Goal: Task Accomplishment & Management: Manage account settings

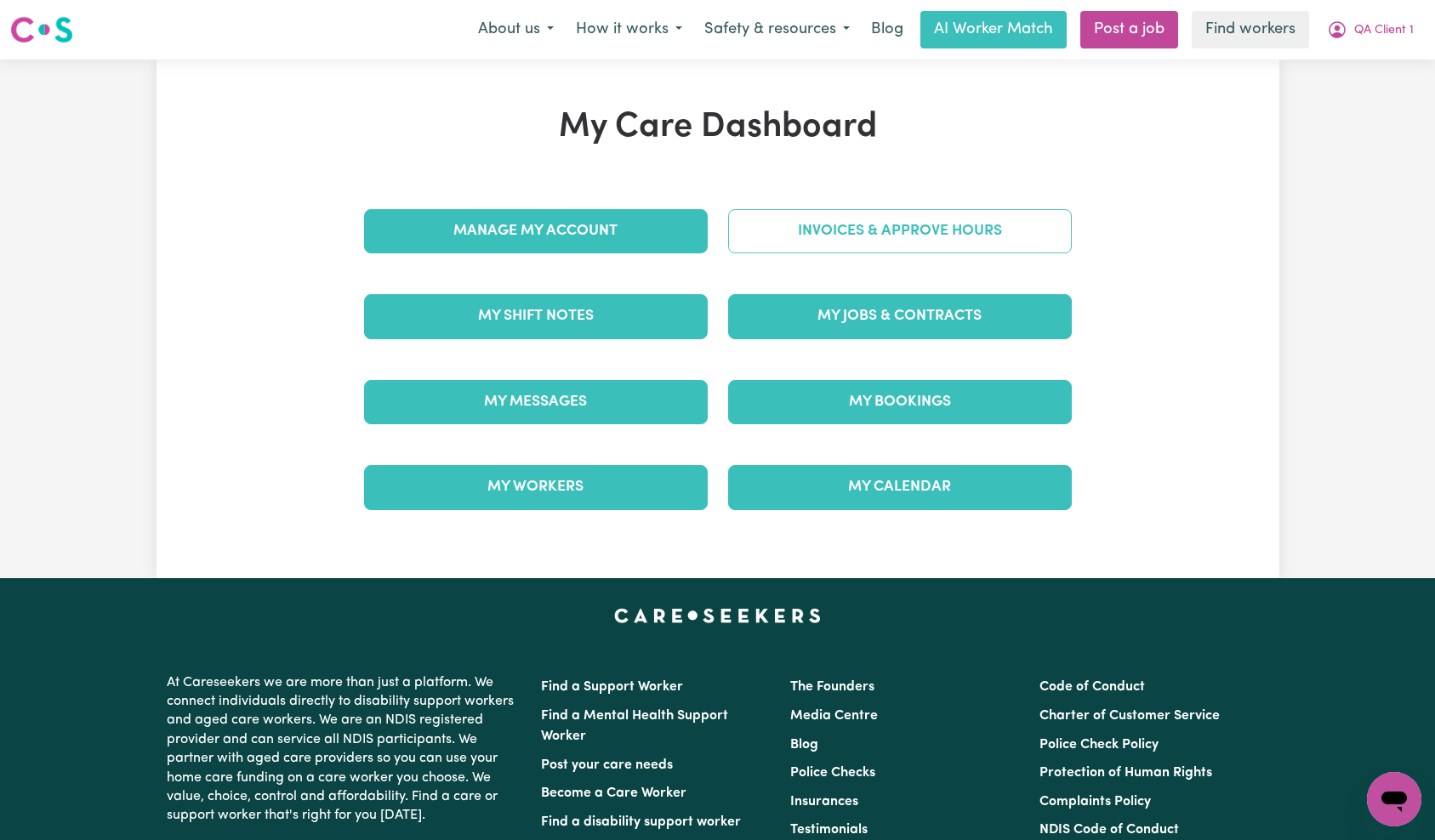
click at [989, 240] on link "Invoices & Approve Hours" at bounding box center [900, 231] width 344 height 44
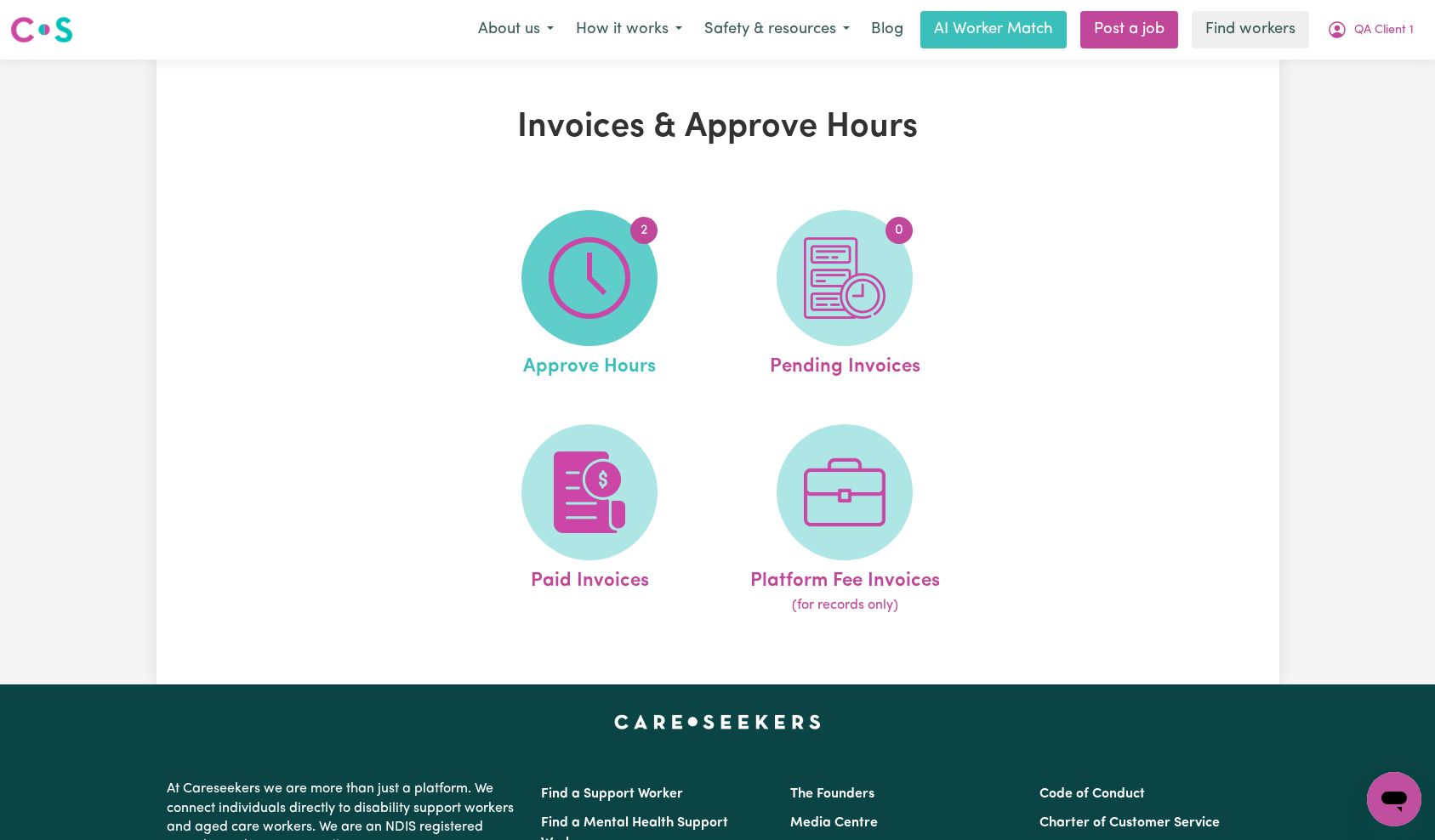
click at [576, 274] on img at bounding box center [589, 277] width 82 height 82
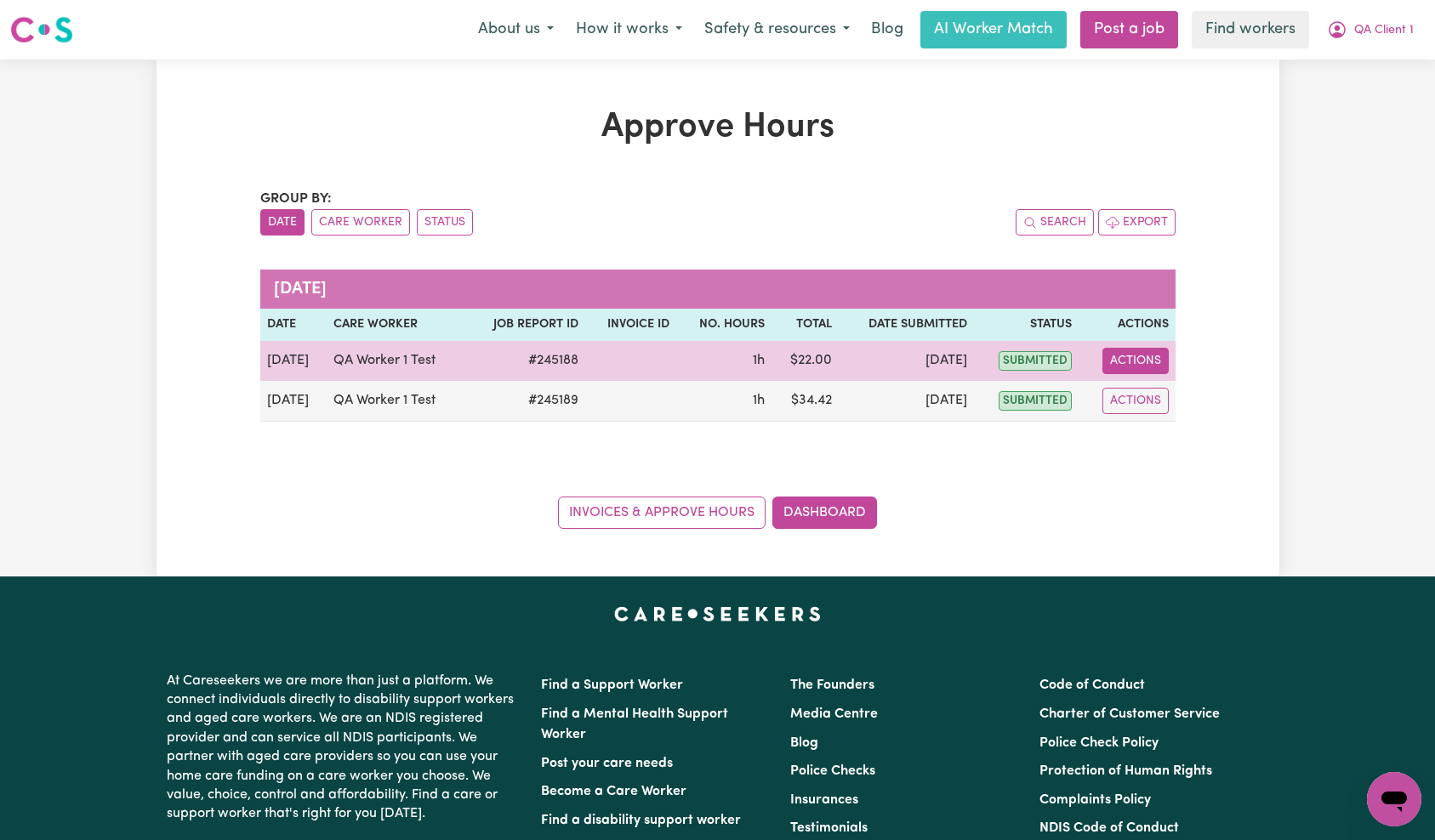
click at [1137, 355] on button "Actions" at bounding box center [1135, 360] width 66 height 27
click at [1209, 401] on link "View Job Report" at bounding box center [1175, 400] width 145 height 34
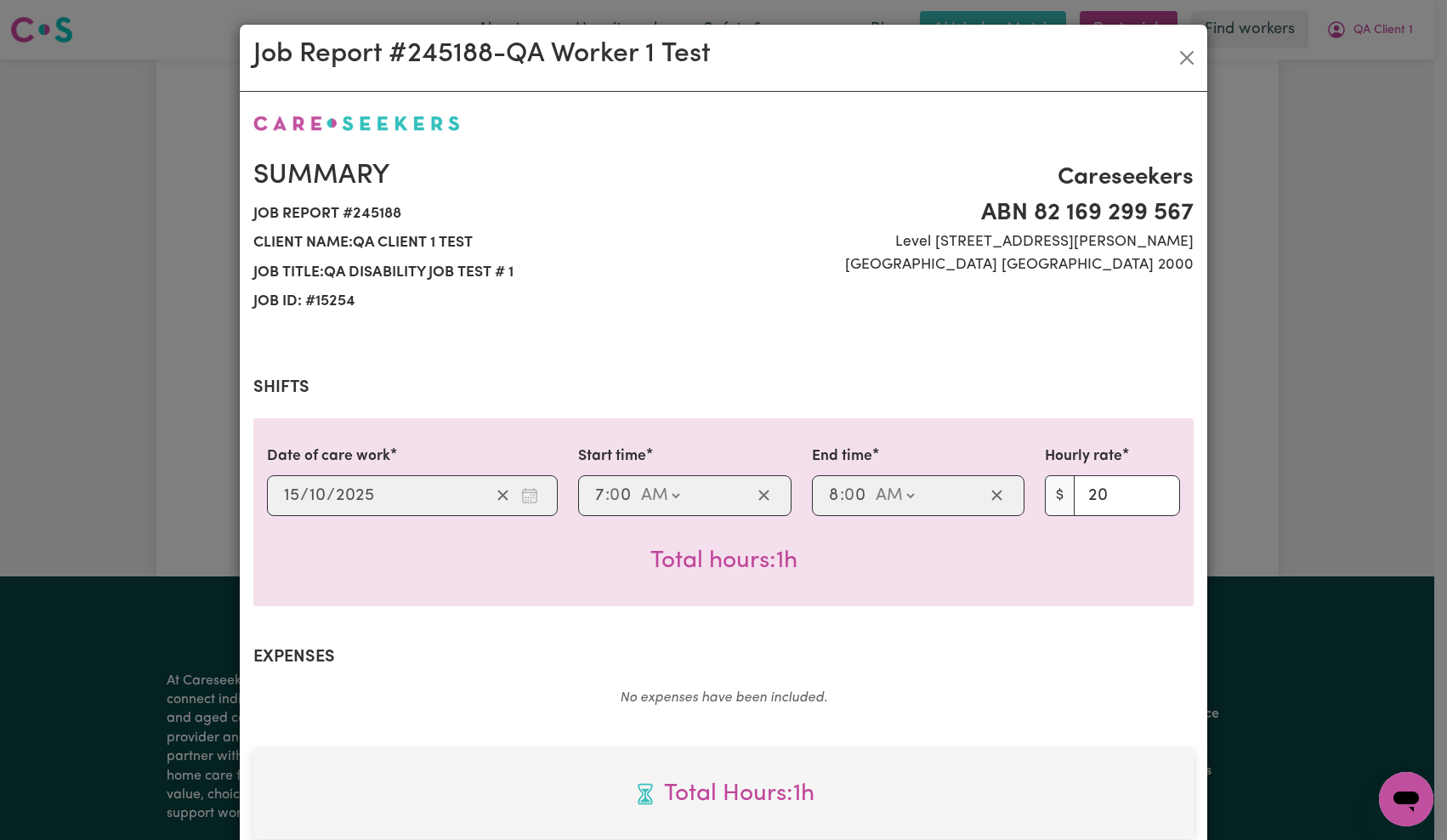
scroll to position [470, 0]
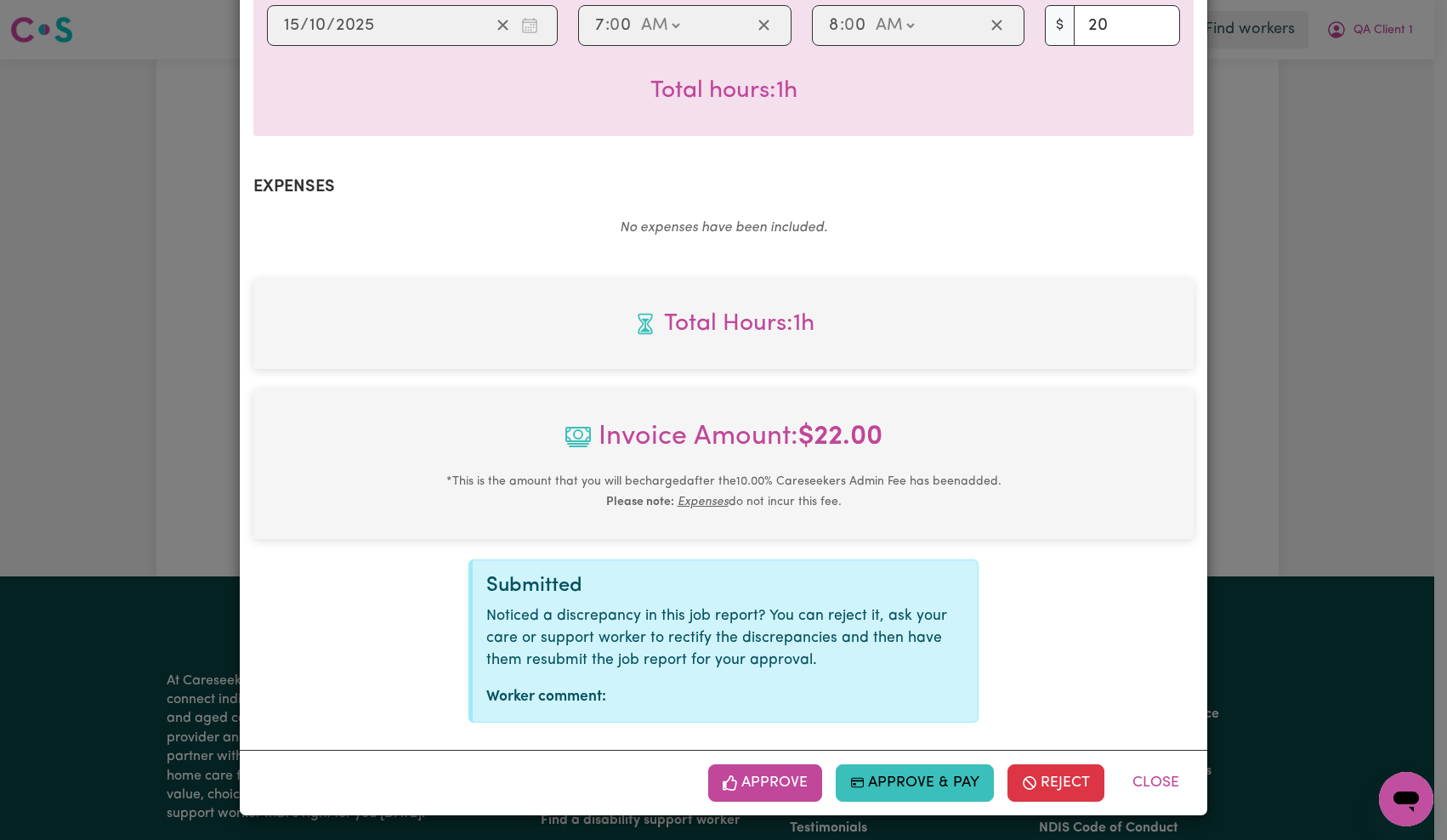
click at [769, 768] on button "Approve" at bounding box center [764, 783] width 114 height 38
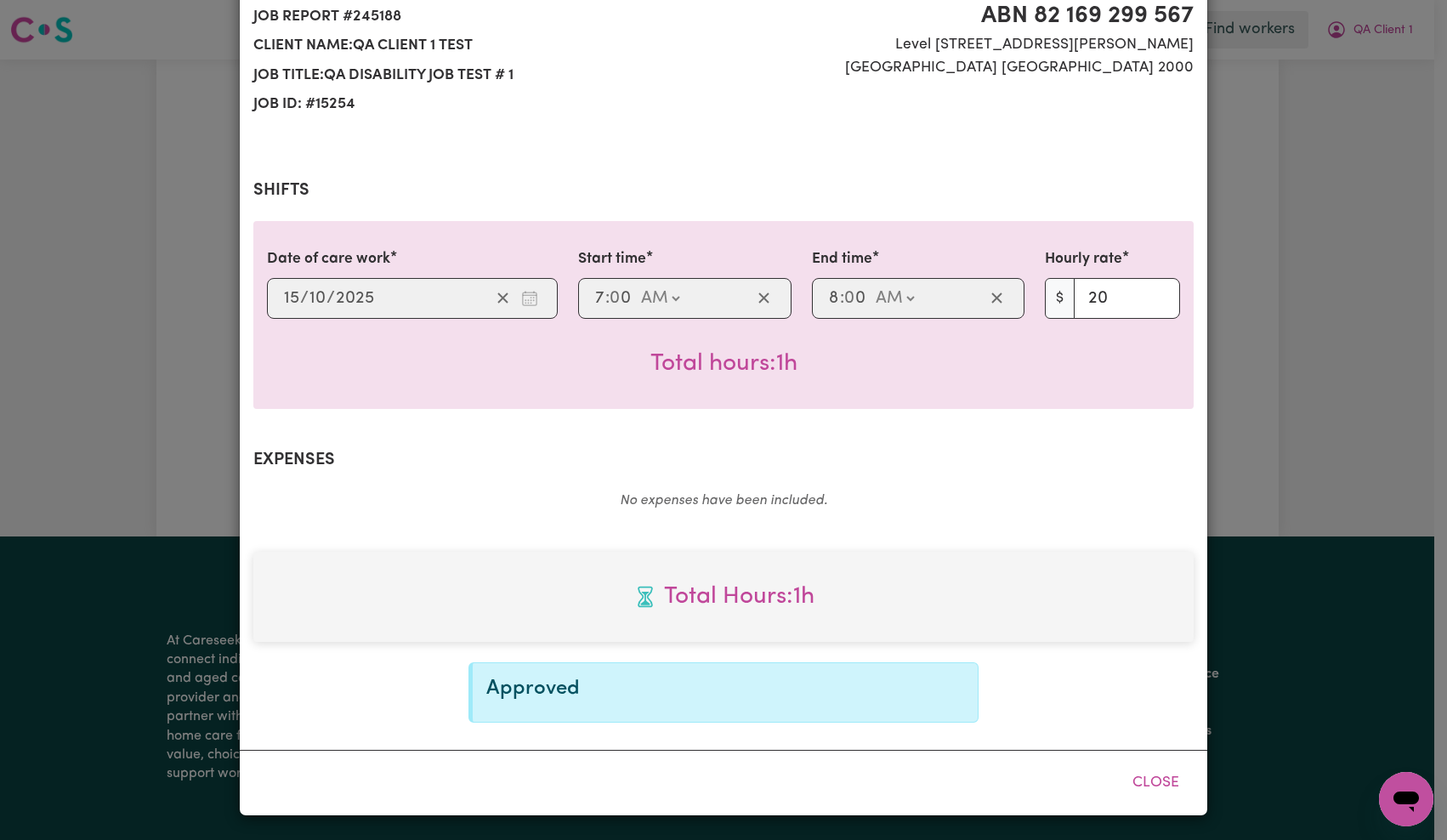
scroll to position [197, 0]
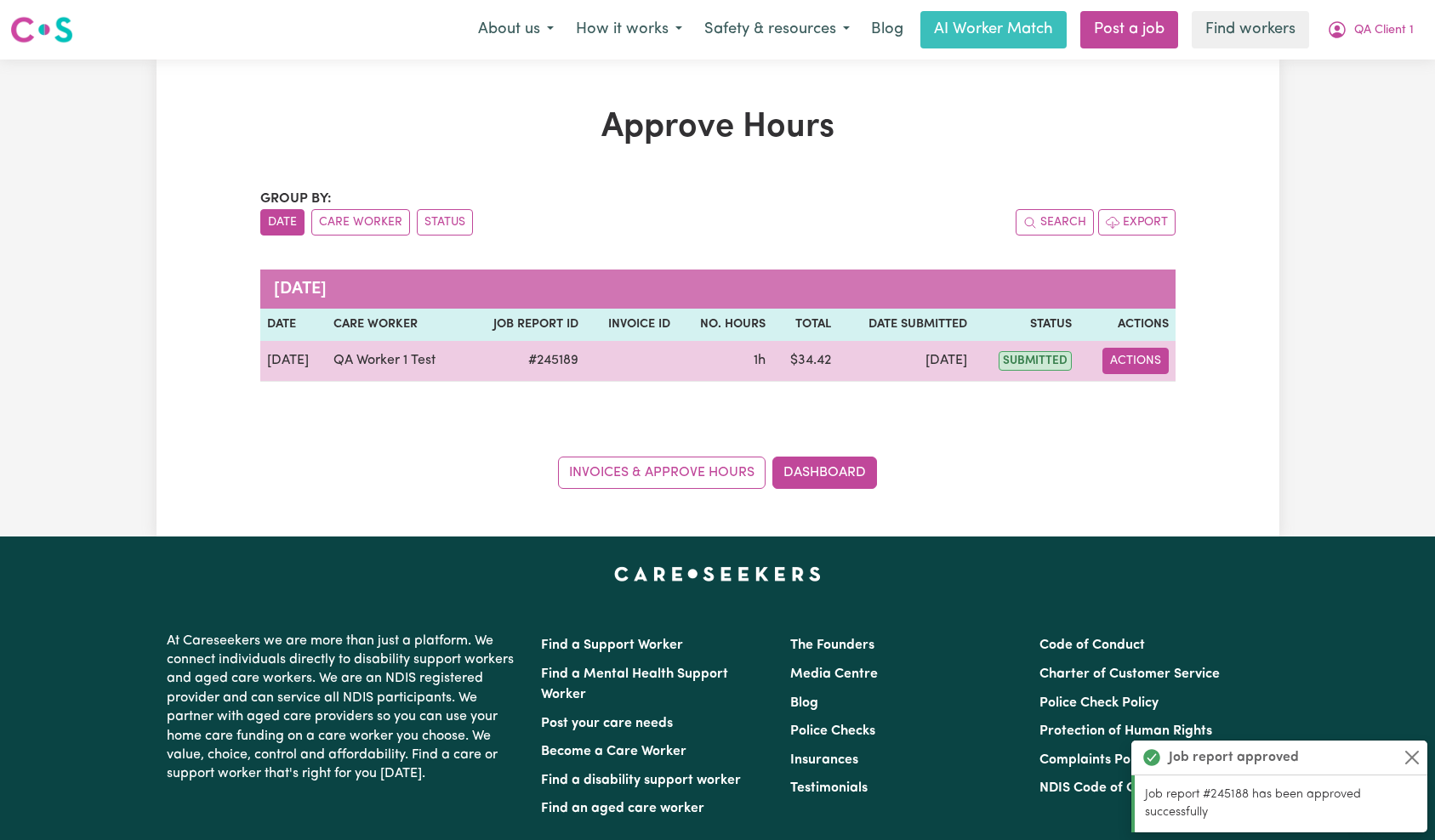
click at [1151, 363] on button "Actions" at bounding box center [1135, 360] width 66 height 27
click at [1164, 395] on link "View Job Report" at bounding box center [1175, 400] width 145 height 34
select select "pm"
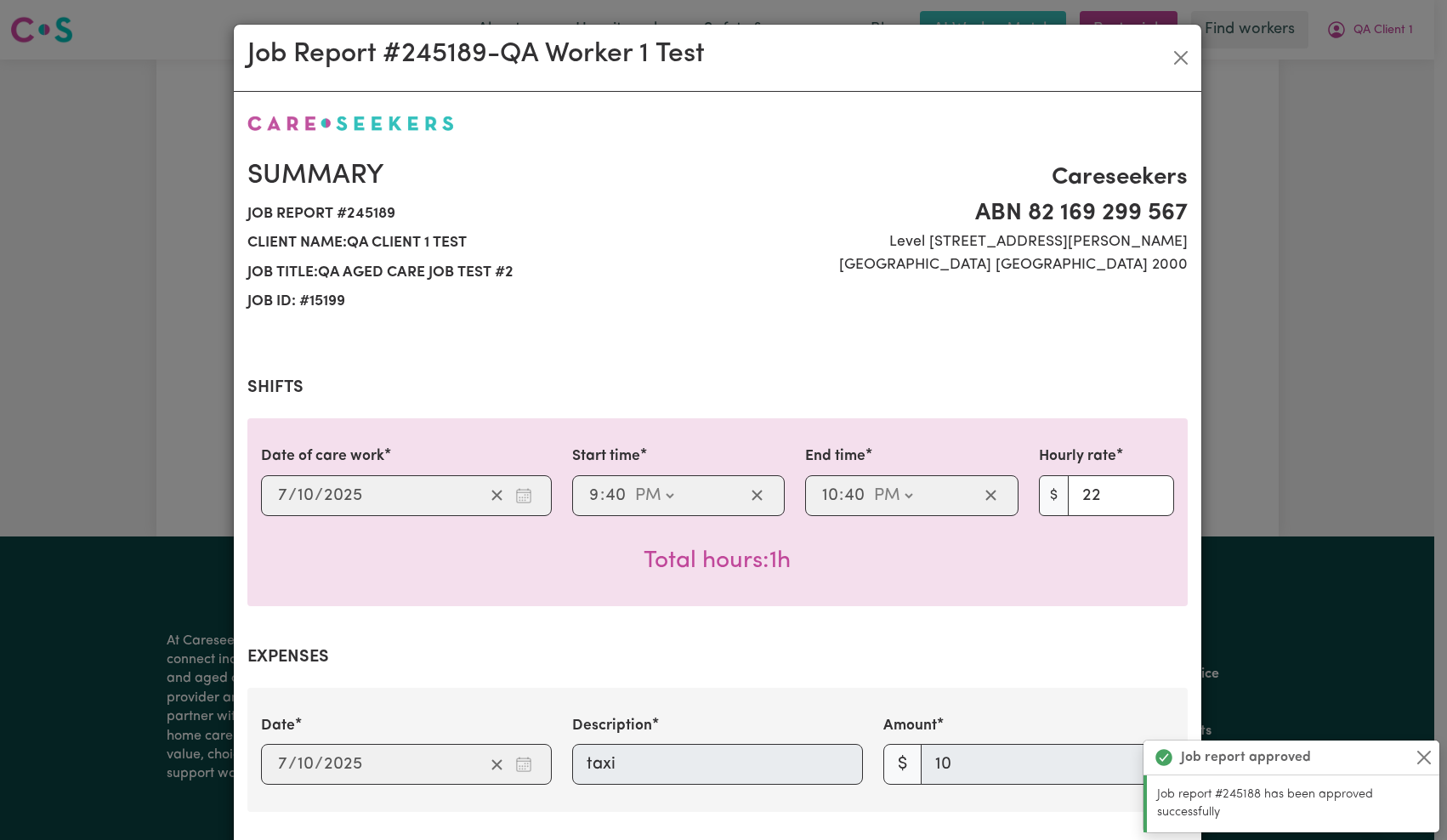
scroll to position [574, 0]
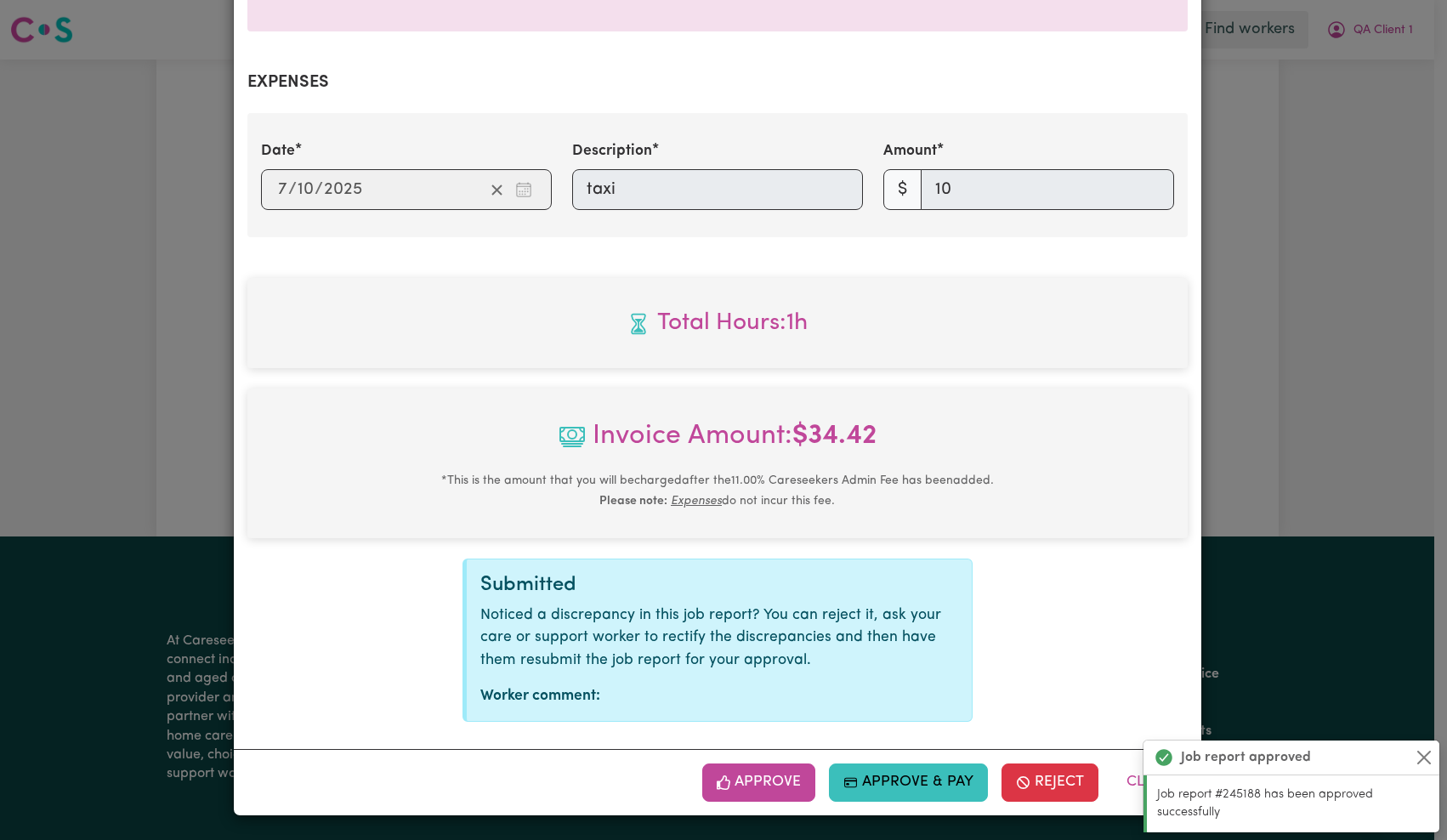
click at [772, 786] on button "Approve" at bounding box center [758, 782] width 114 height 38
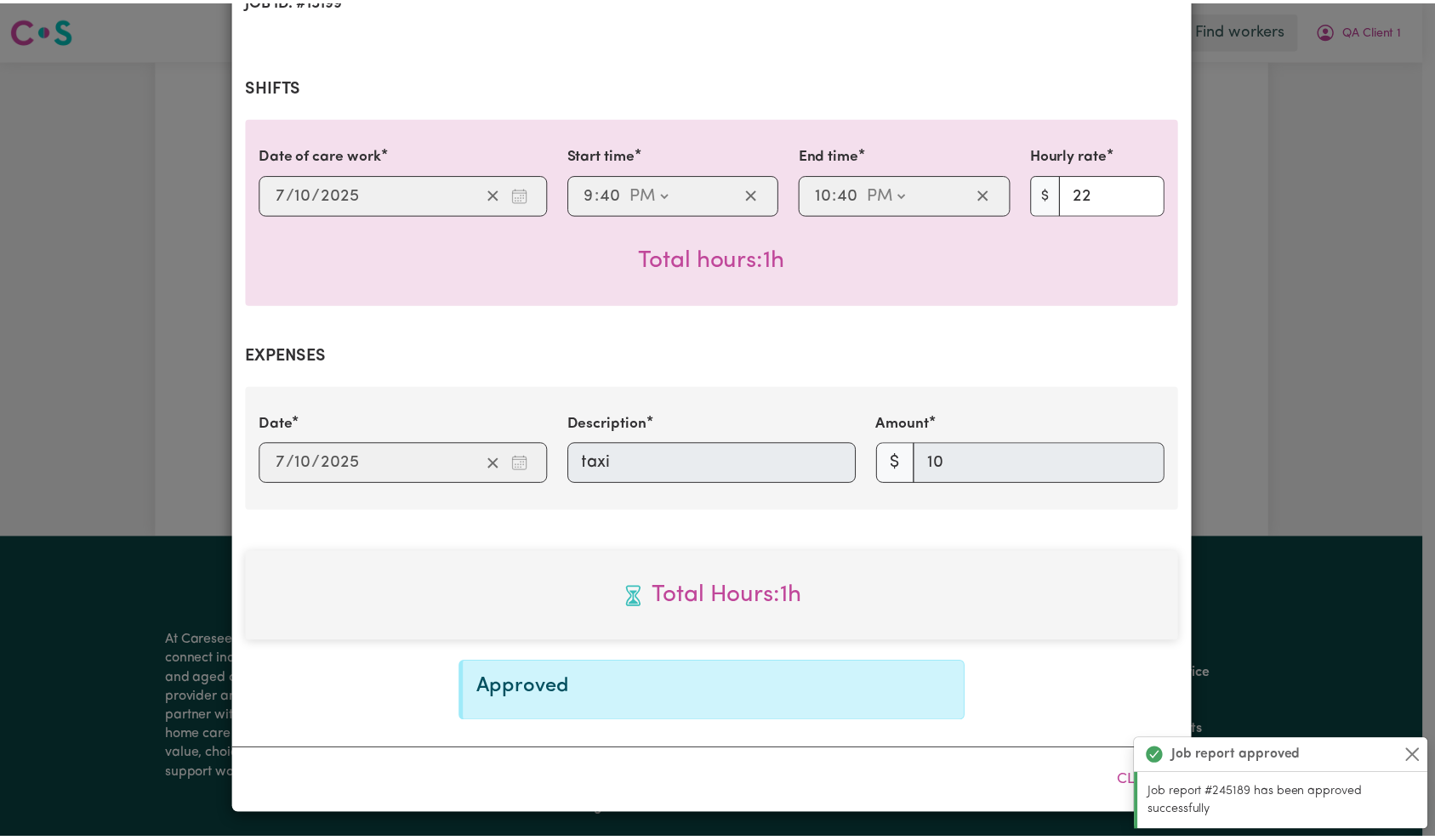
scroll to position [0, 0]
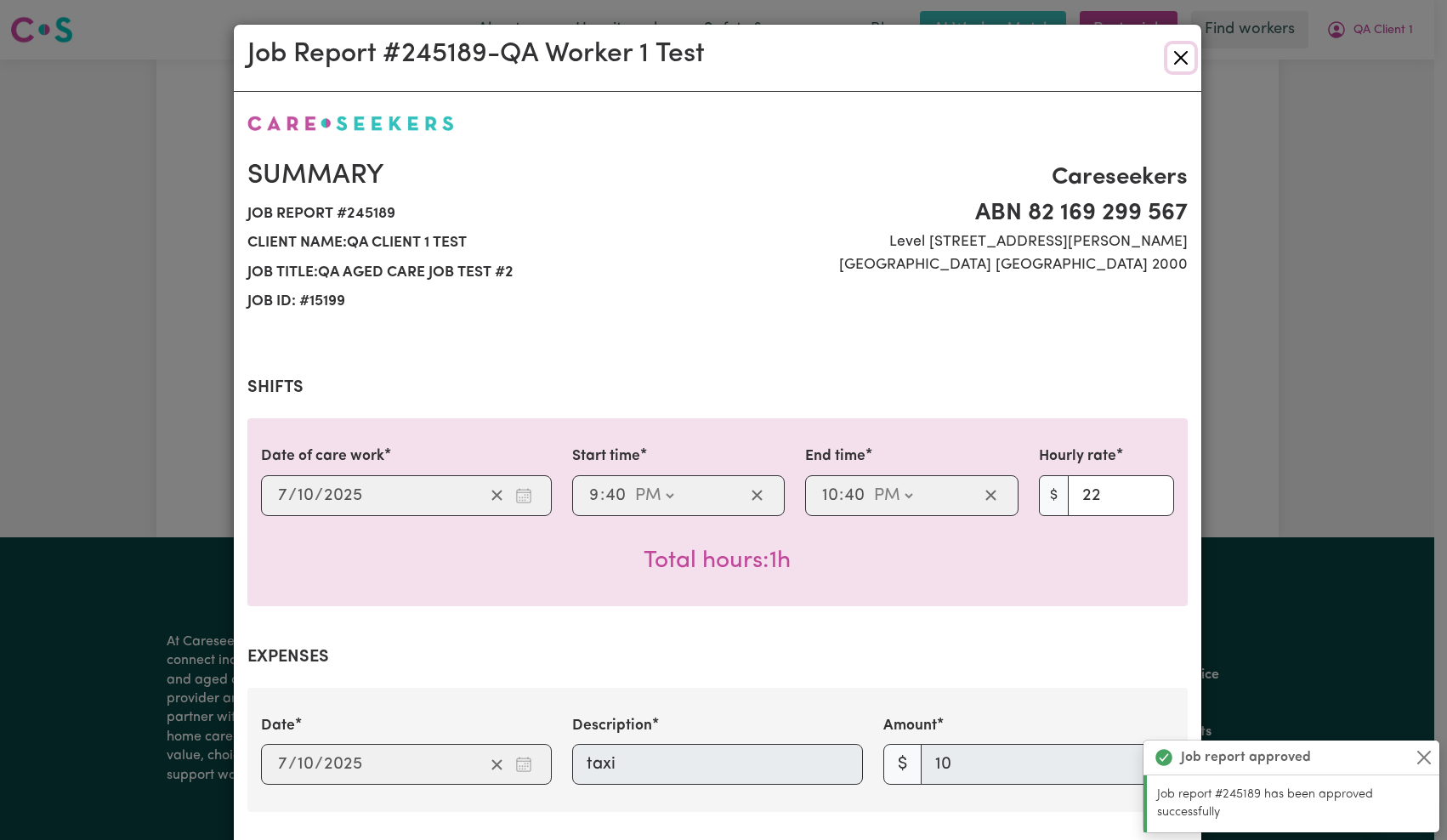
click at [1169, 67] on button "Close" at bounding box center [1180, 58] width 28 height 28
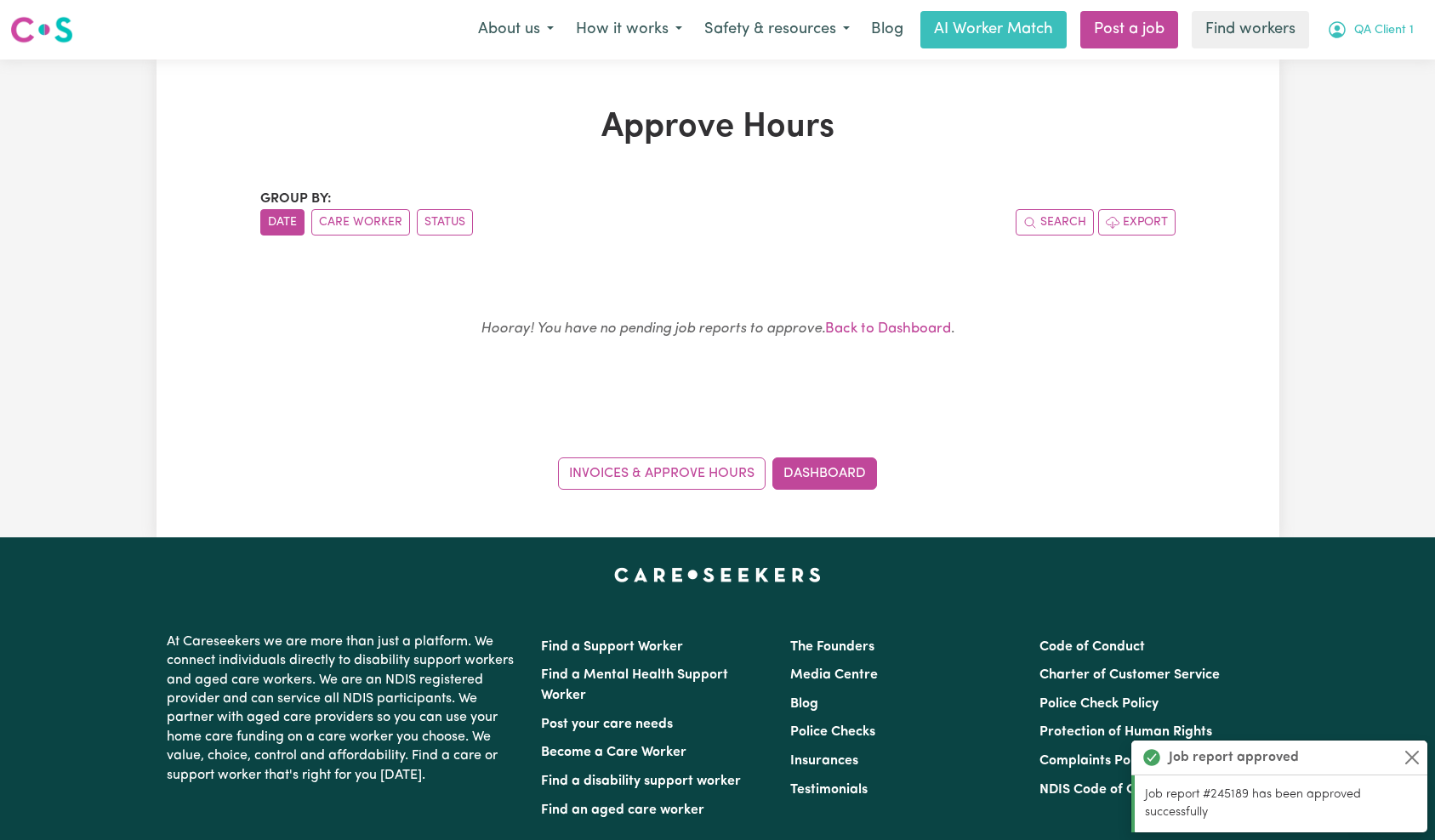
click at [1358, 38] on span "QA Client 1" at bounding box center [1384, 31] width 59 height 19
click at [1371, 67] on link "My Dashboard" at bounding box center [1356, 66] width 134 height 33
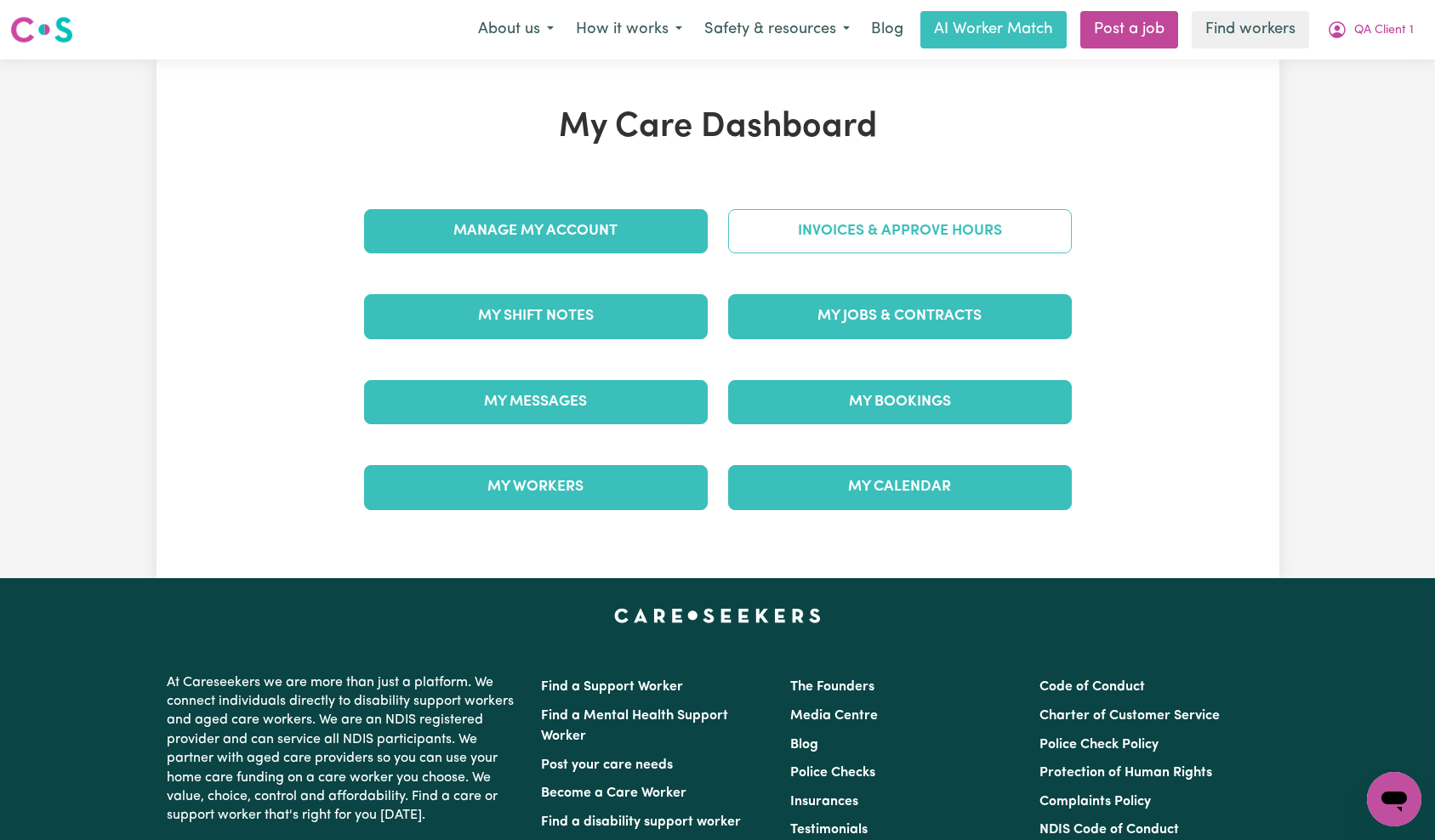
click at [825, 236] on link "Invoices & Approve Hours" at bounding box center [900, 231] width 344 height 44
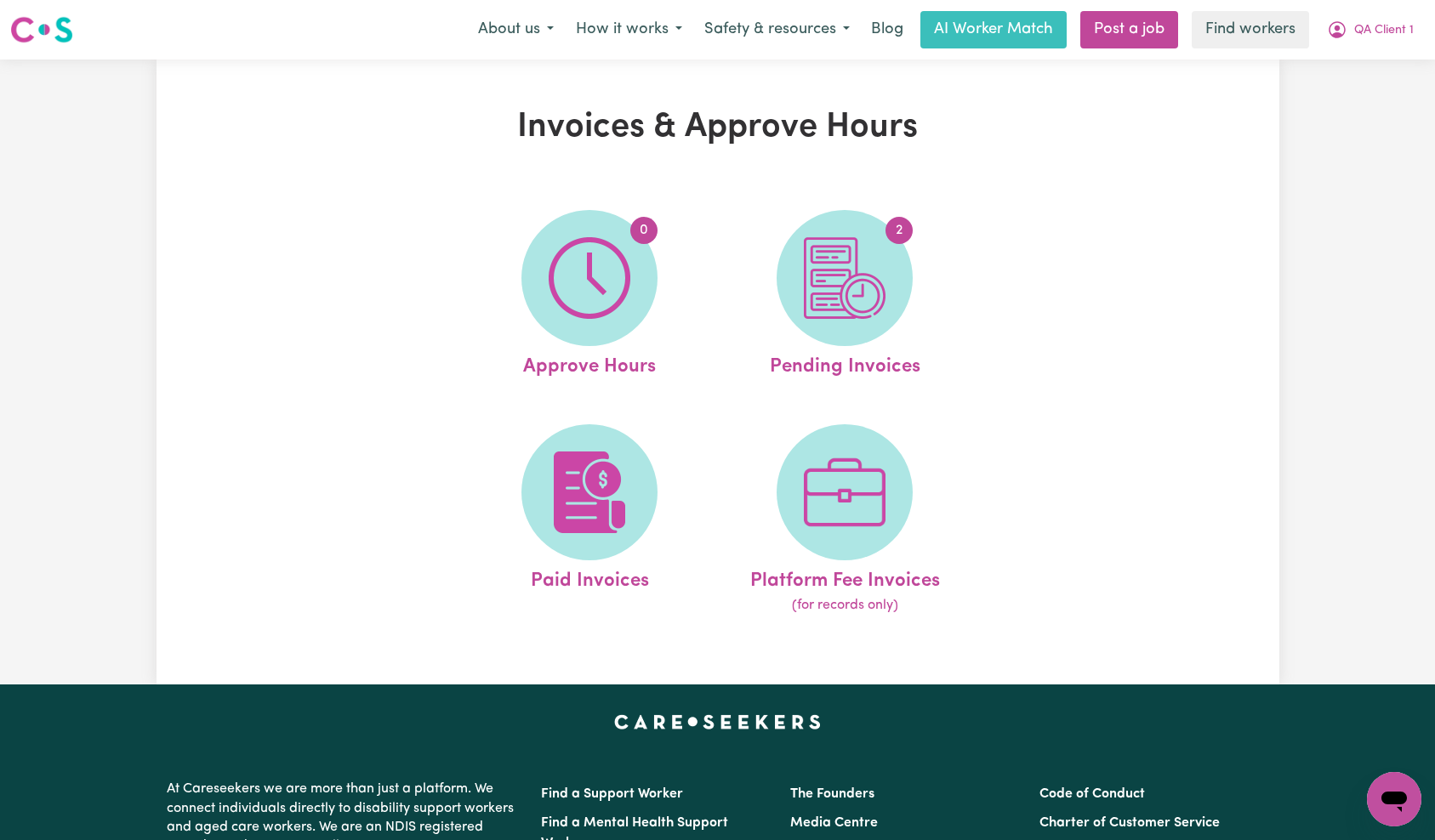
click at [1097, 297] on div "Invoices & Approve Hours 0 Approve Hours 2 Pending Invoices Paid Invoices Platf…" at bounding box center [717, 371] width 1123 height 529
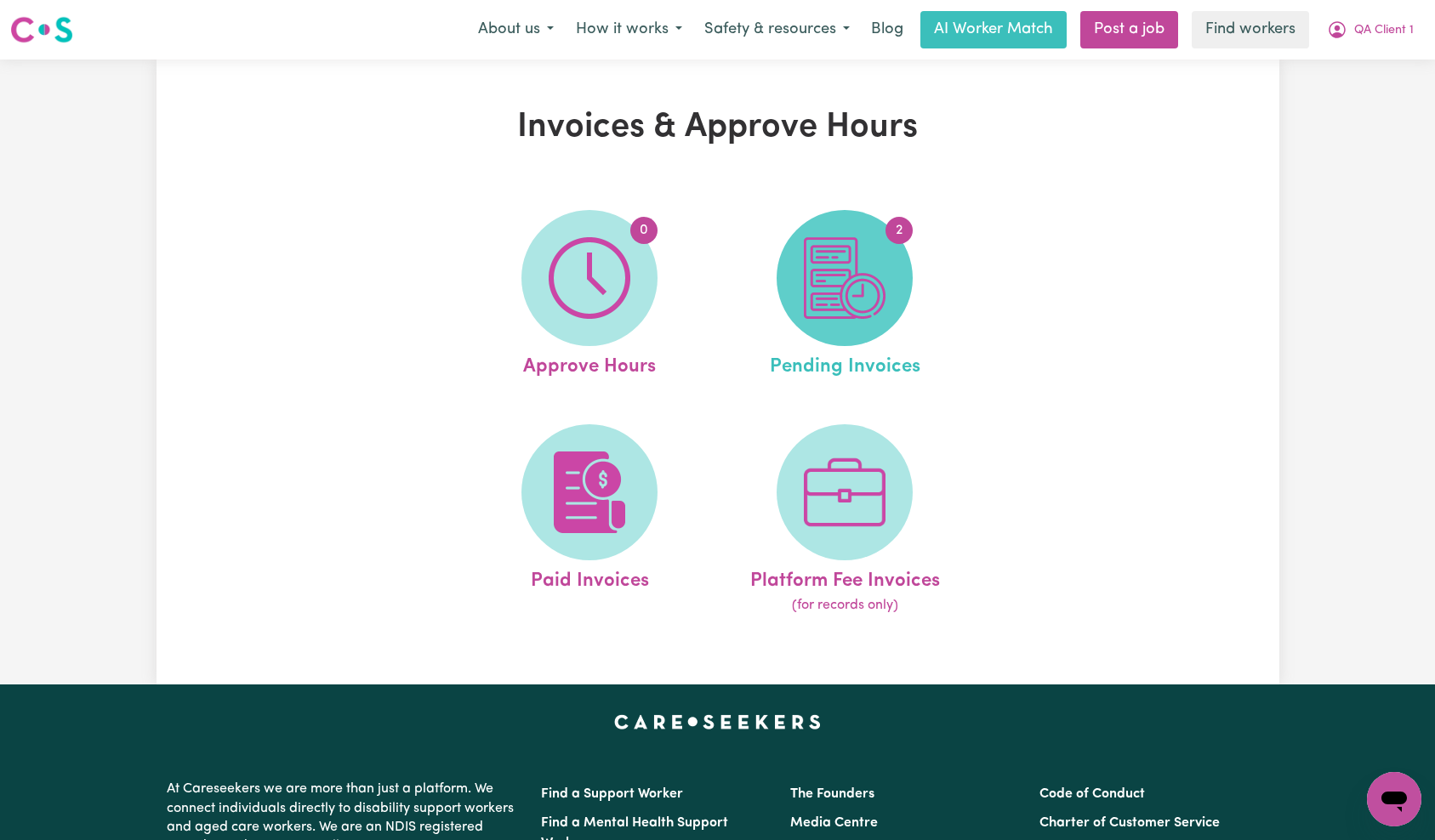
click at [806, 274] on img at bounding box center [844, 277] width 82 height 82
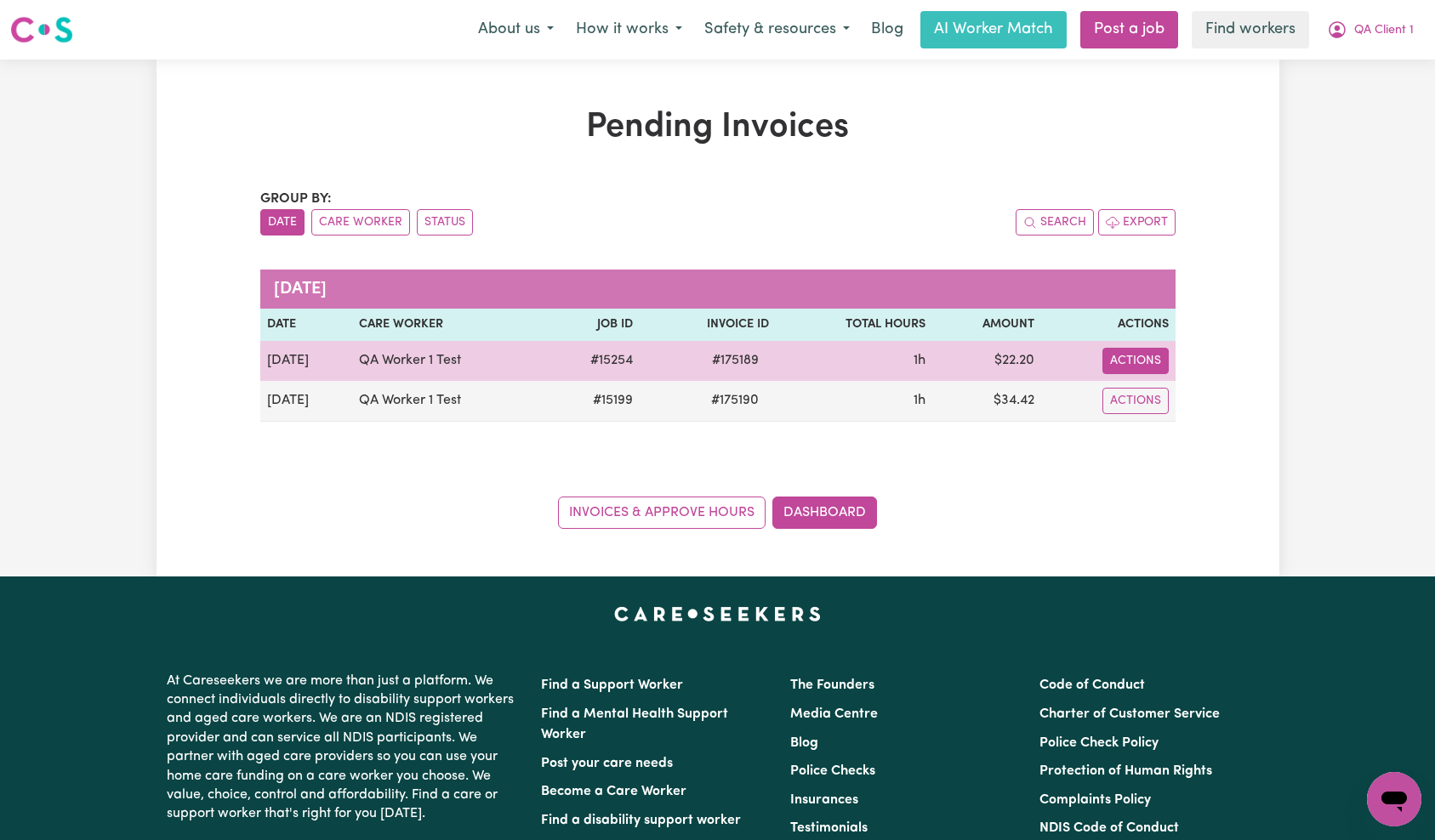
click at [1148, 357] on button "Actions" at bounding box center [1135, 360] width 66 height 27
click at [1177, 398] on link "Download Invoice" at bounding box center [1180, 400] width 156 height 34
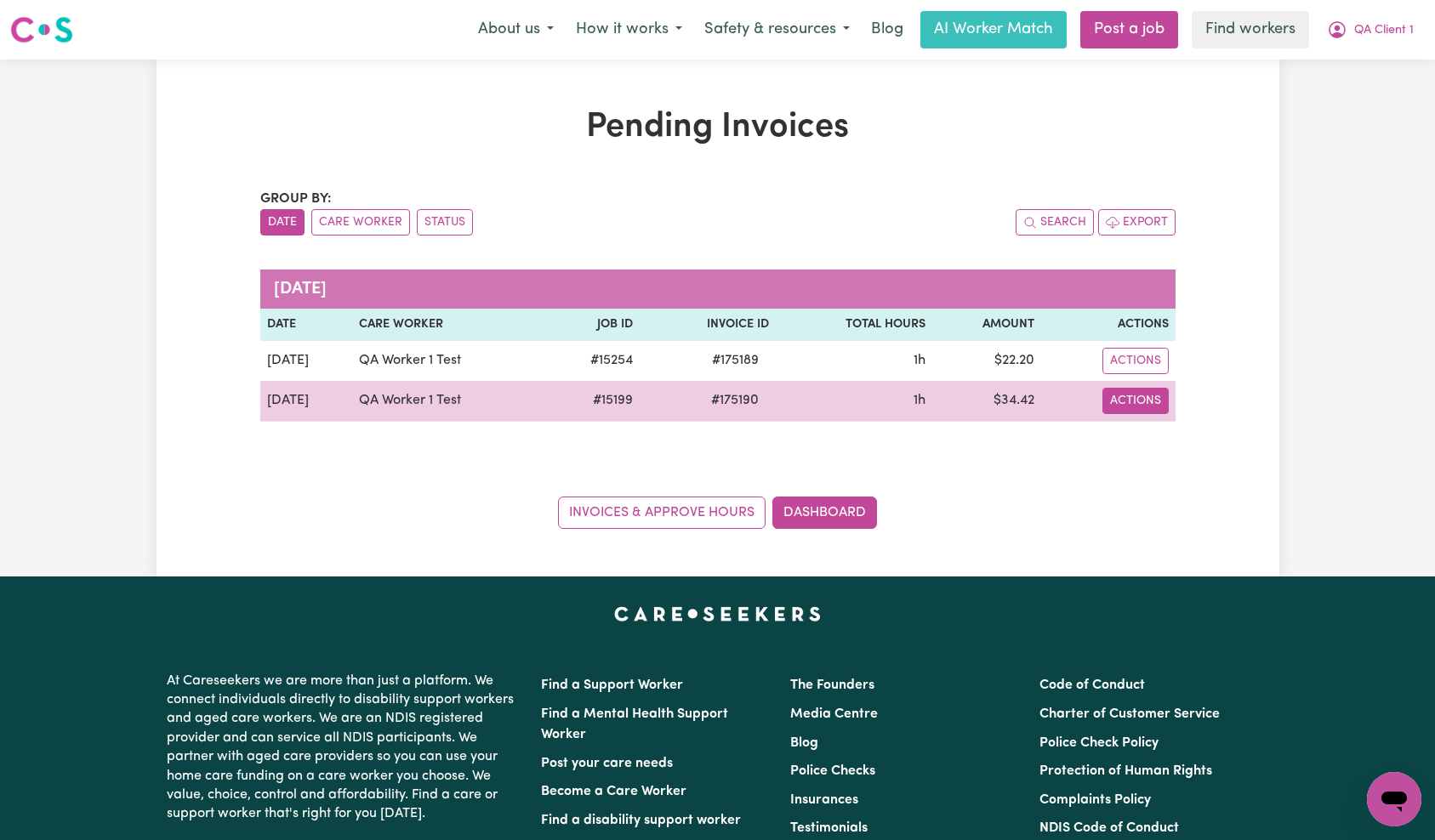
click at [1132, 404] on button "Actions" at bounding box center [1135, 401] width 66 height 27
click at [1175, 433] on link "Download Invoice" at bounding box center [1180, 440] width 156 height 34
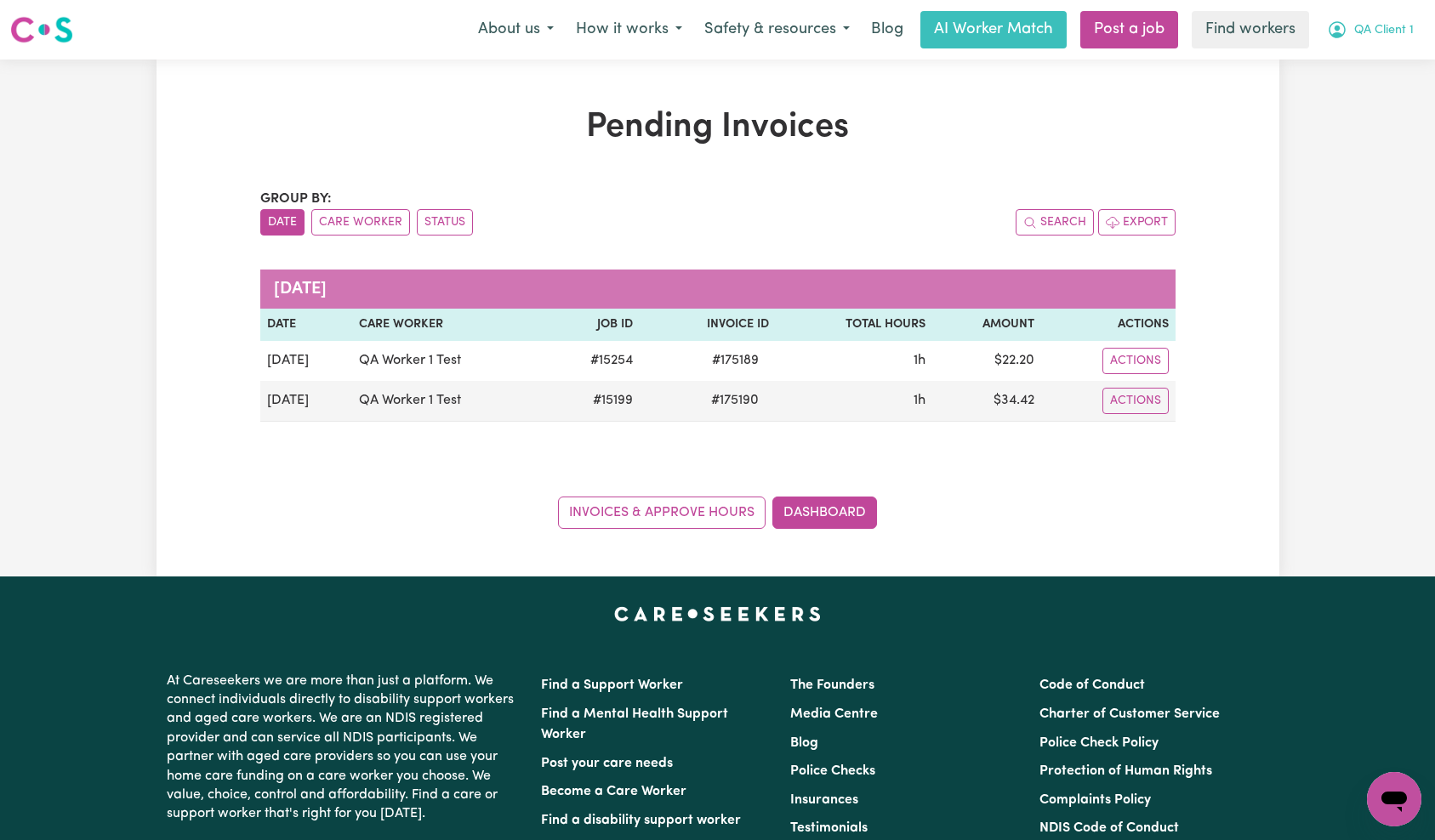
click at [1398, 31] on span "QA Client 1" at bounding box center [1384, 31] width 59 height 19
click at [1375, 55] on link "My Dashboard" at bounding box center [1356, 66] width 134 height 33
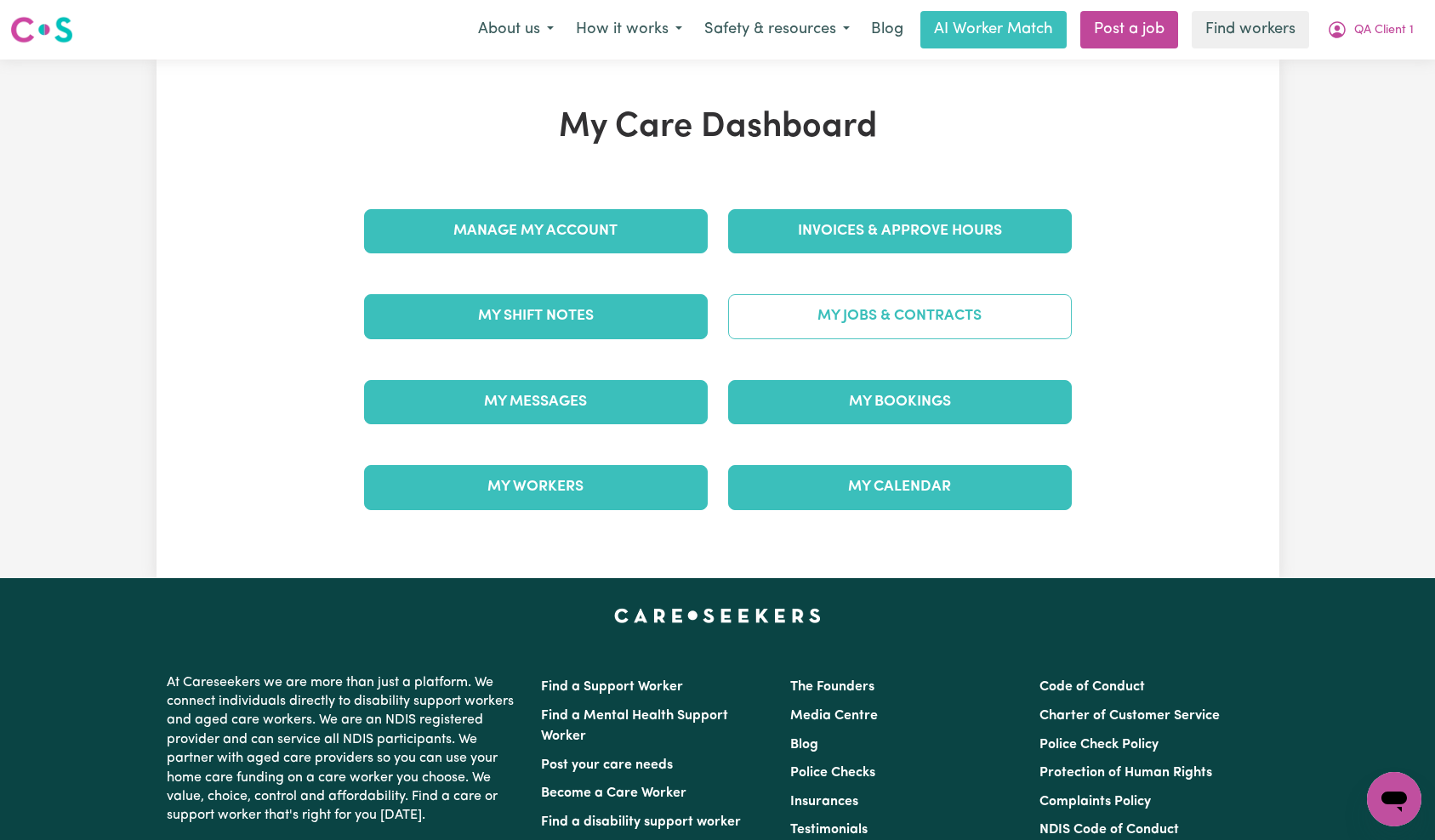
click at [970, 299] on link "My Jobs & Contracts" at bounding box center [900, 316] width 344 height 44
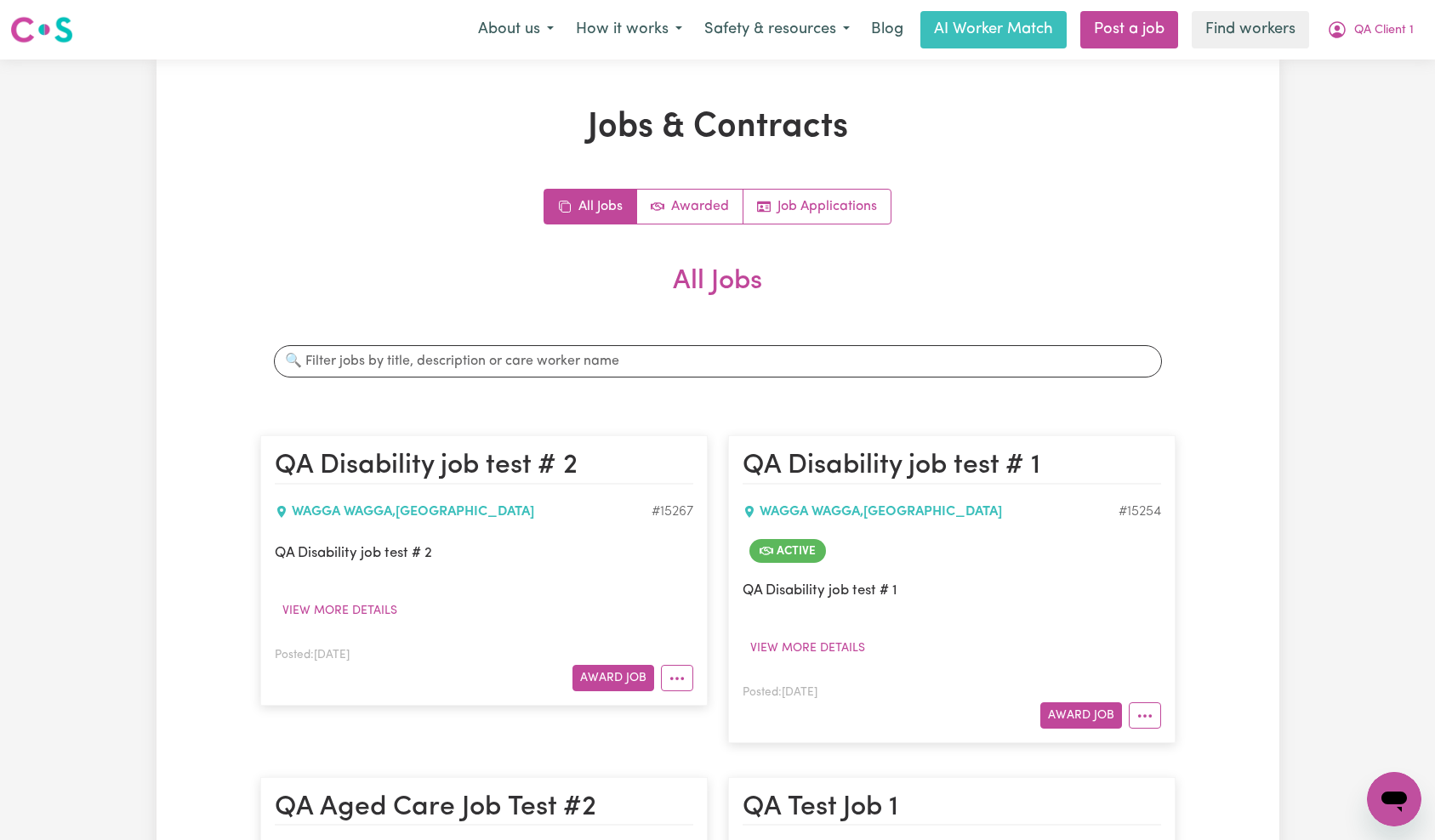
click at [699, 335] on div "Search jobs" at bounding box center [717, 361] width 916 height 59
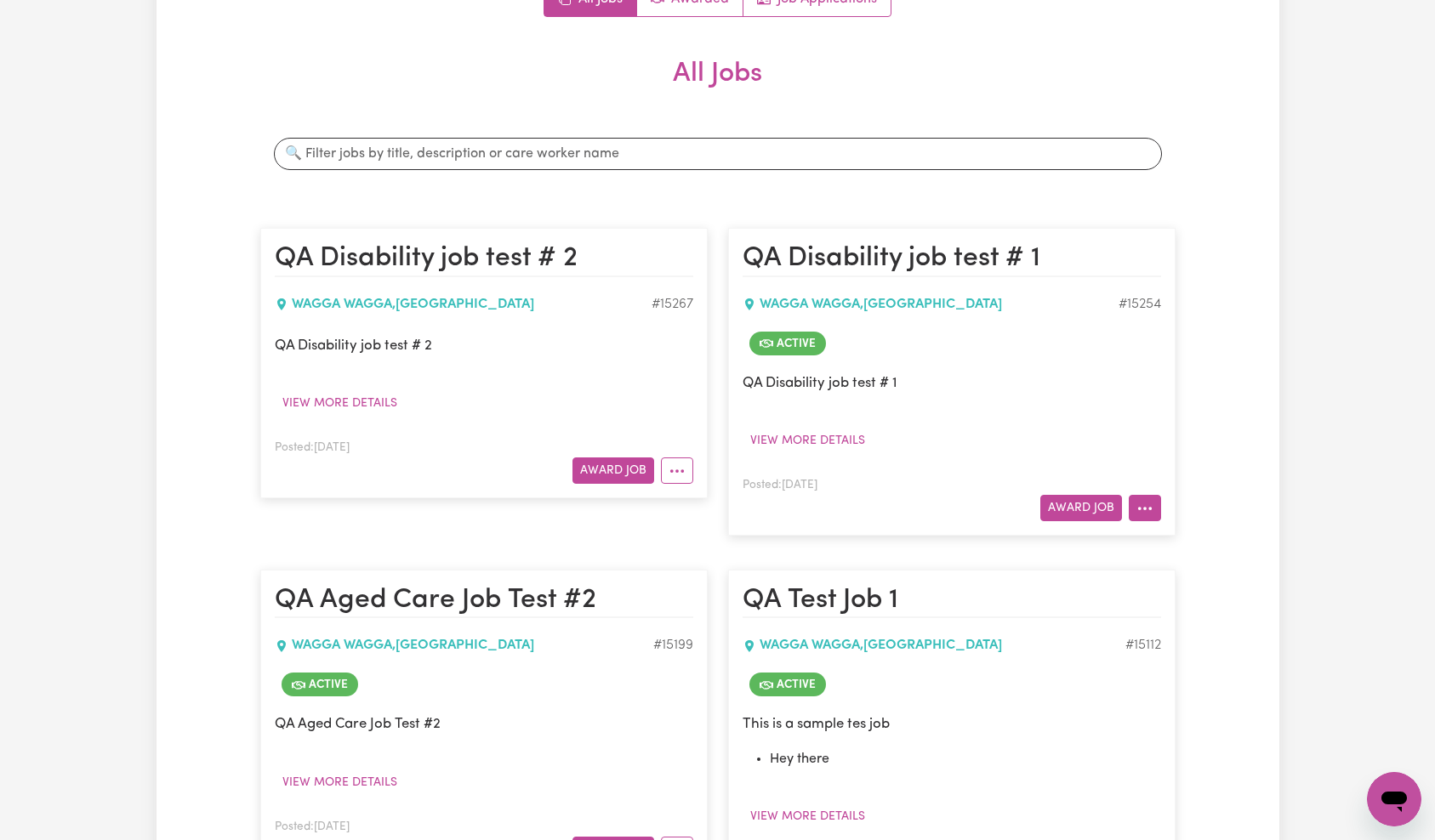
click at [1156, 506] on button "More options" at bounding box center [1145, 507] width 33 height 27
click at [1174, 535] on link "View/Edit Contract" at bounding box center [1212, 547] width 165 height 34
select select "WEEKDAY_DAYTIME"
select select "ASSISTANCE_SELF_CARE"
select select "ONE"
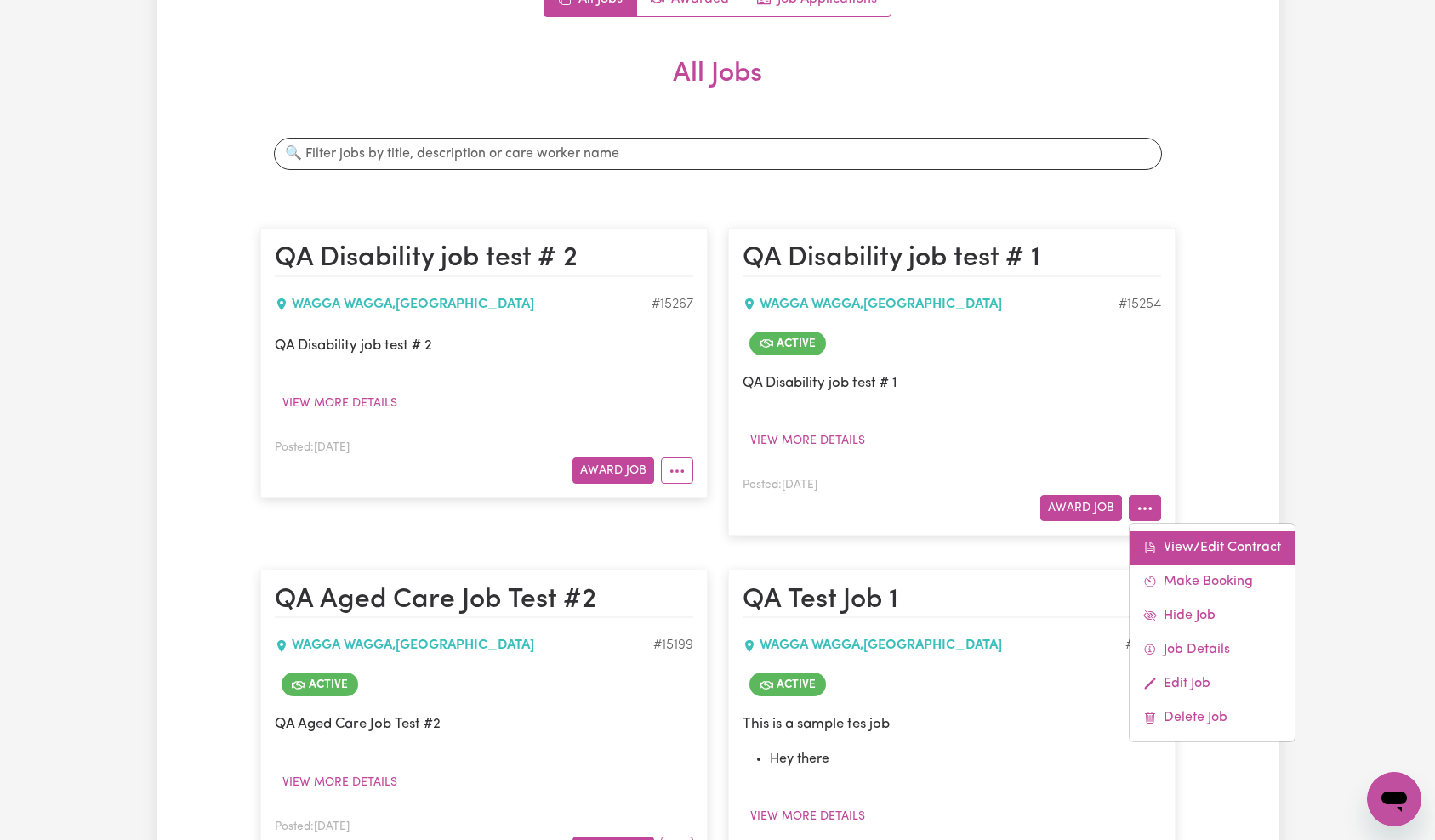
select select "PUBLIC_HOLIDAY"
select select "ASSISTANCE_SELF_CARE"
select select "ONE"
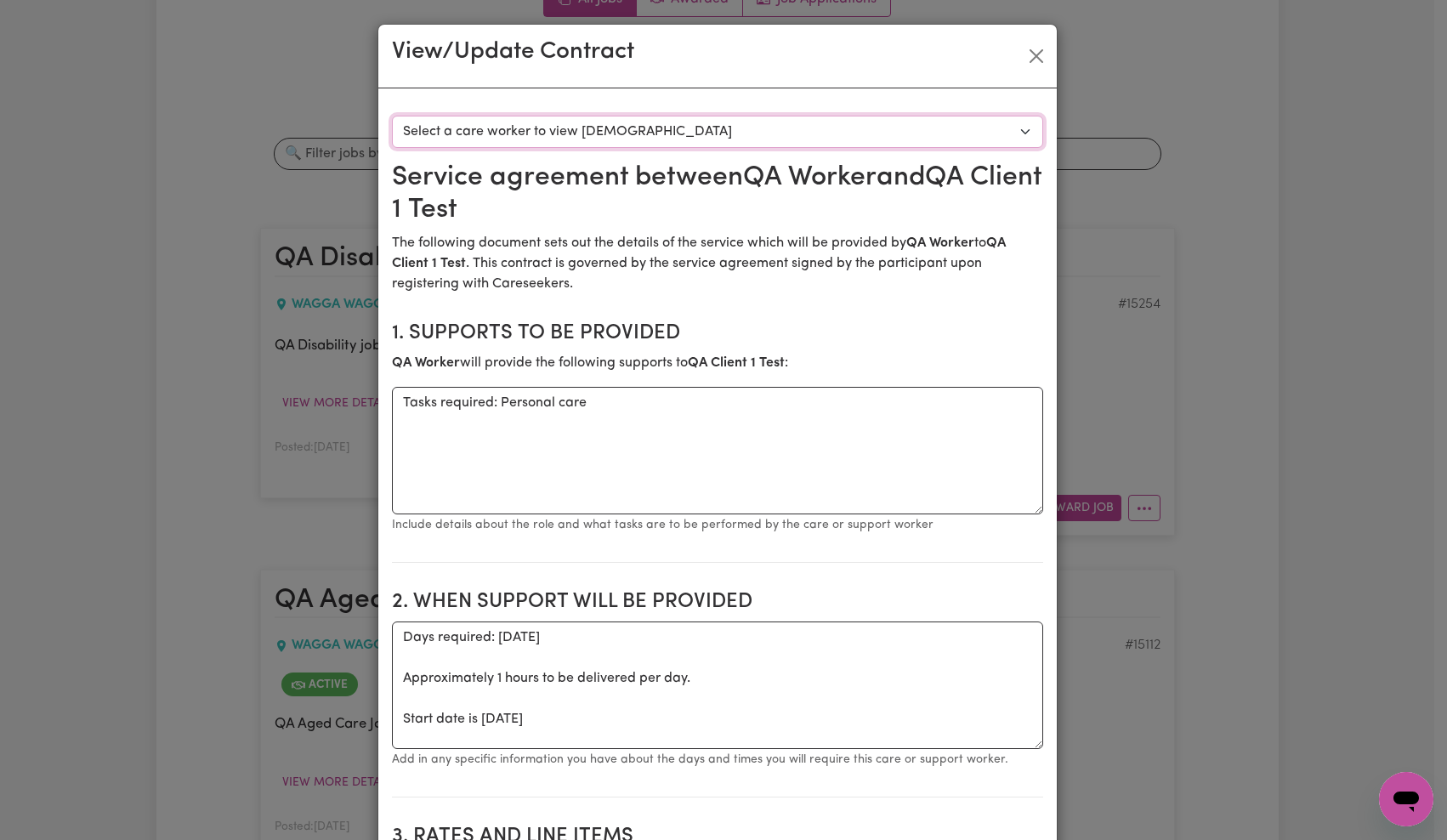
click at [587, 133] on select "Select a care worker to view [DEMOGRAPHIC_DATA] #10688 - QA Worker 1 Test ([DEM…" at bounding box center [718, 131] width 651 height 33
select select "10299"
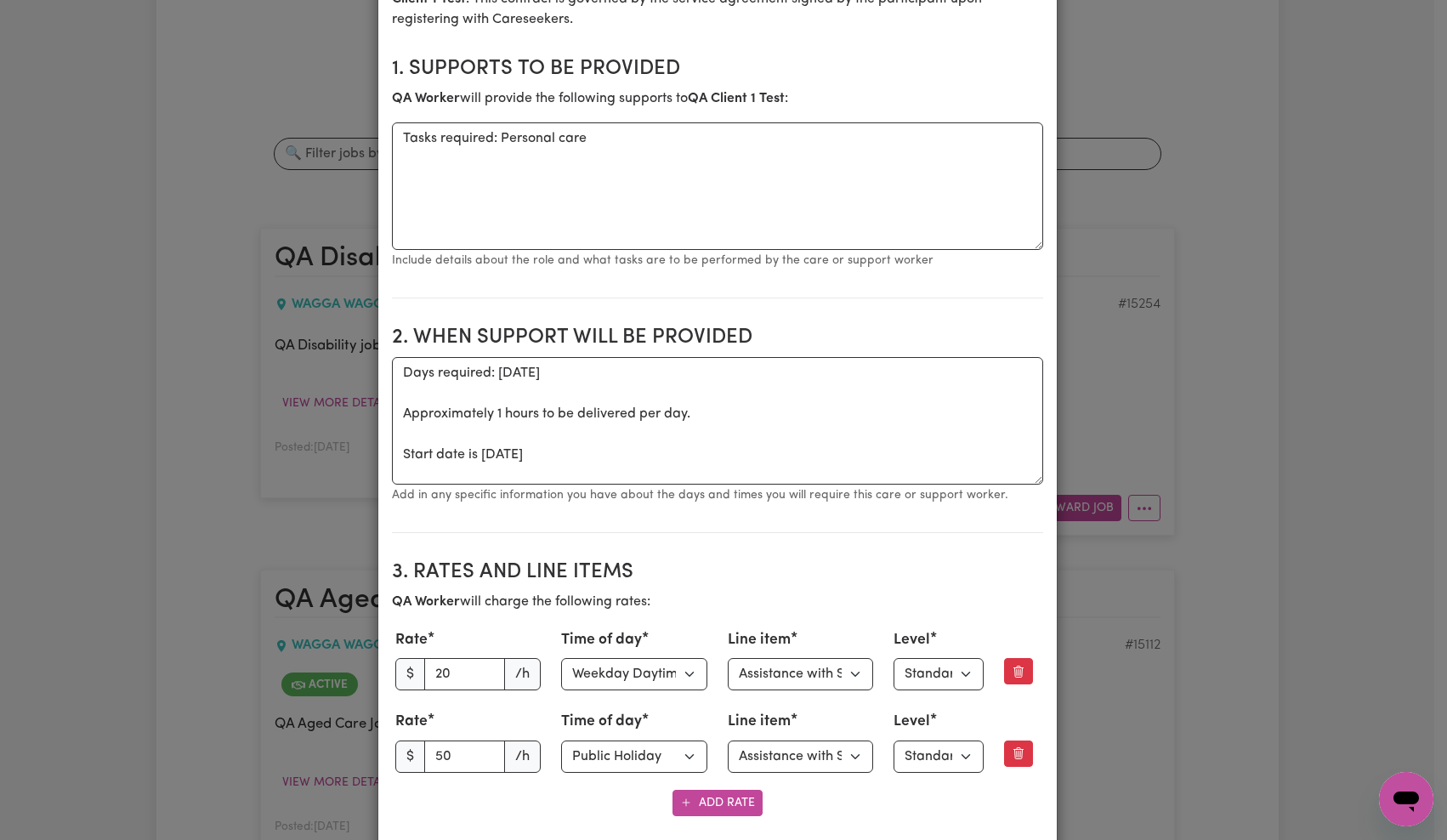
scroll to position [370, 0]
